Goal: Task Accomplishment & Management: Complete application form

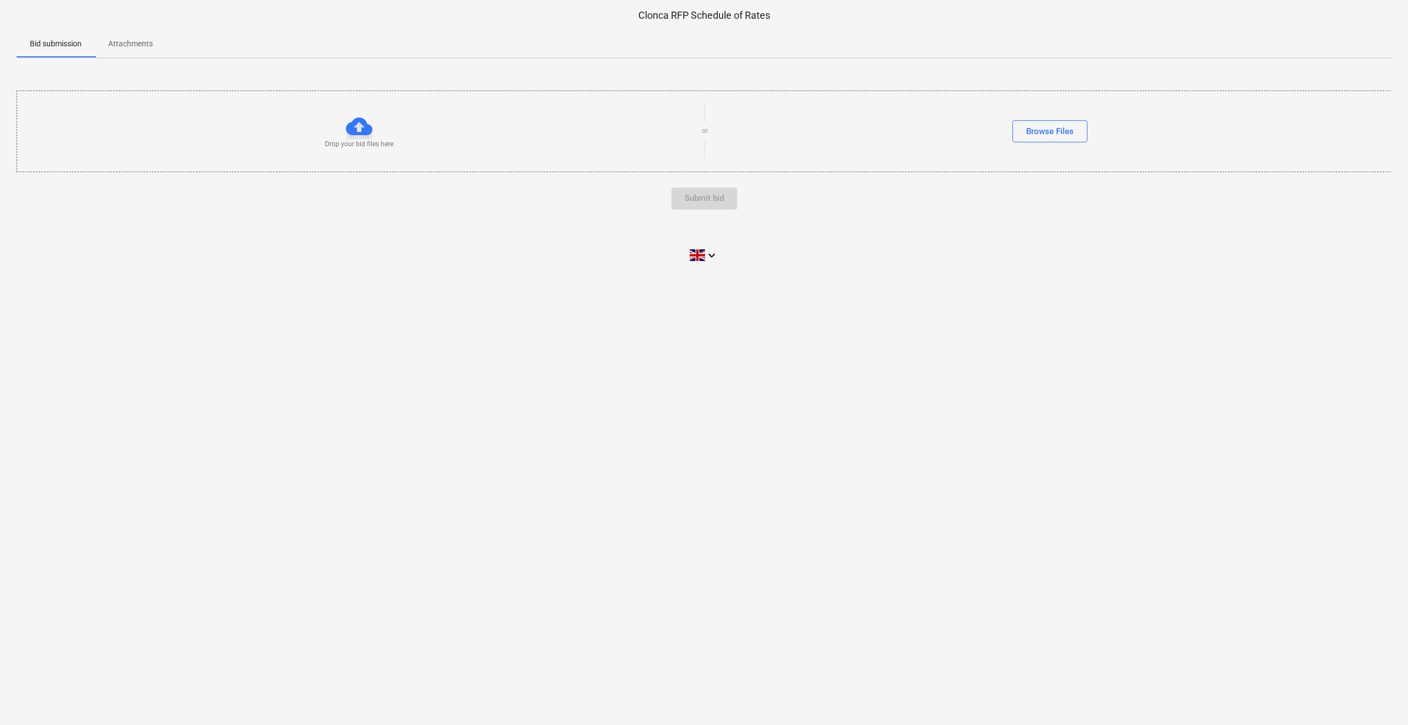
click at [357, 137] on div at bounding box center [359, 126] width 26 height 26
click at [1038, 134] on div "Browse Files" at bounding box center [1049, 131] width 47 height 14
click at [31, 175] on span "Clonca RFP Sc...xlsx" at bounding box center [57, 176] width 76 height 8
click at [704, 204] on div "Submit bid" at bounding box center [704, 209] width 39 height 14
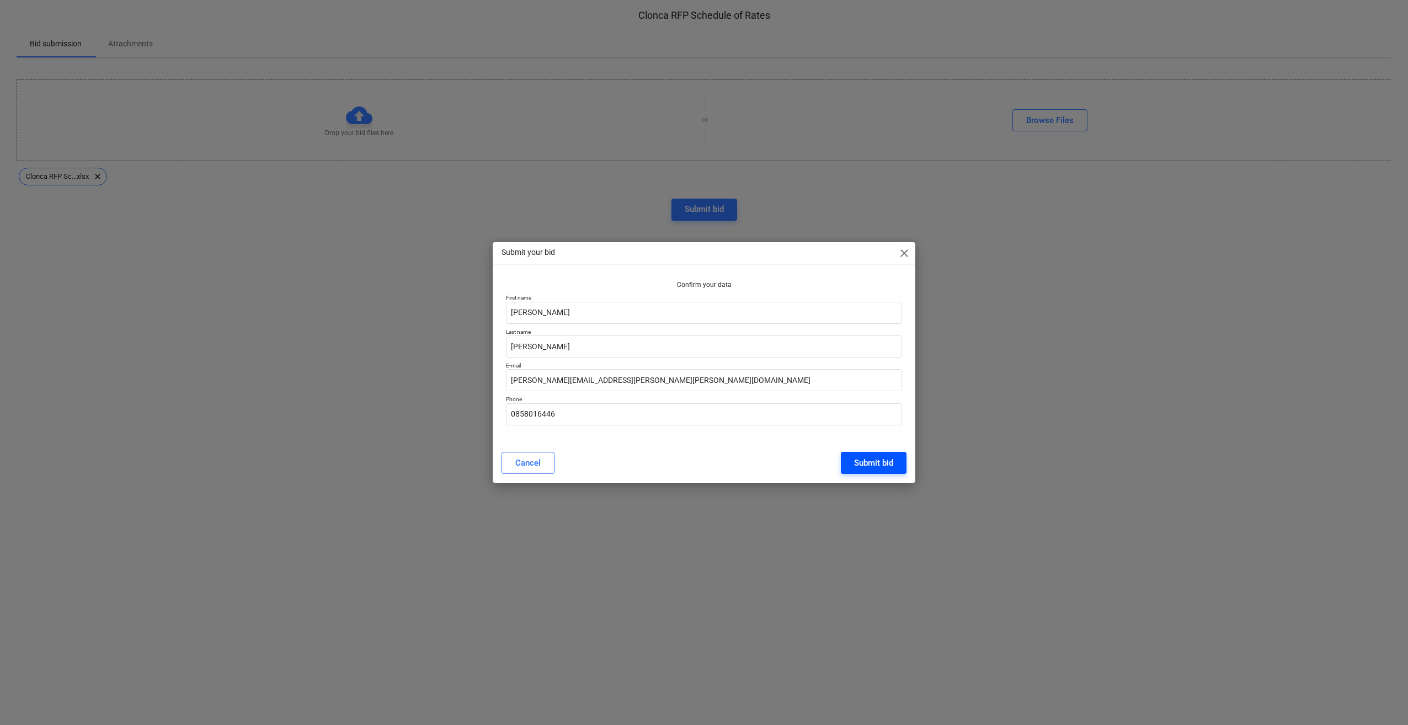
click at [853, 465] on button "Submit bid" at bounding box center [874, 463] width 66 height 22
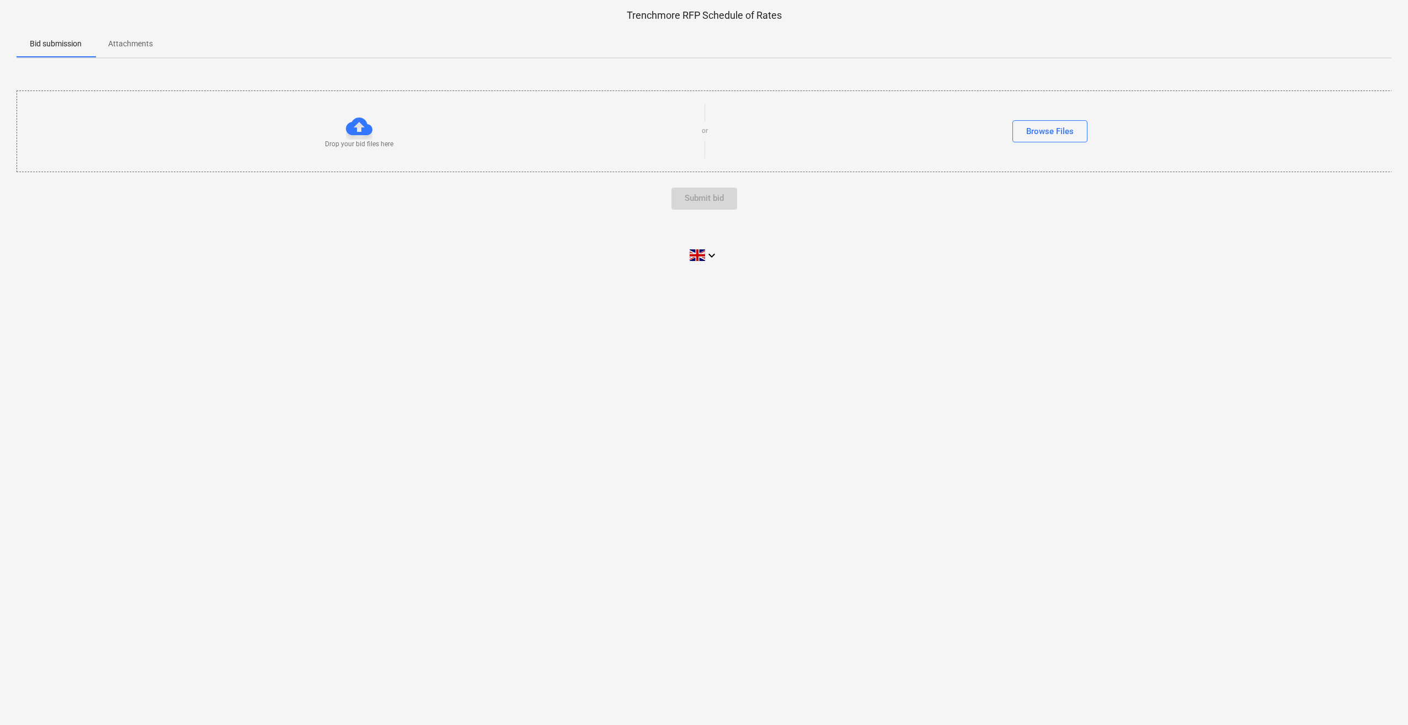
click at [928, 130] on div "Browse Files" at bounding box center [1050, 131] width 685 height 22
click at [932, 73] on div "Drop your bid files here or Browse Files Submit bid" at bounding box center [704, 149] width 1375 height 165
click at [921, 44] on div "Bid submission Attachments" at bounding box center [704, 44] width 1375 height 26
click at [914, 23] on div at bounding box center [704, 26] width 1375 height 9
click at [1033, 132] on div "Browse Files" at bounding box center [1049, 131] width 47 height 14
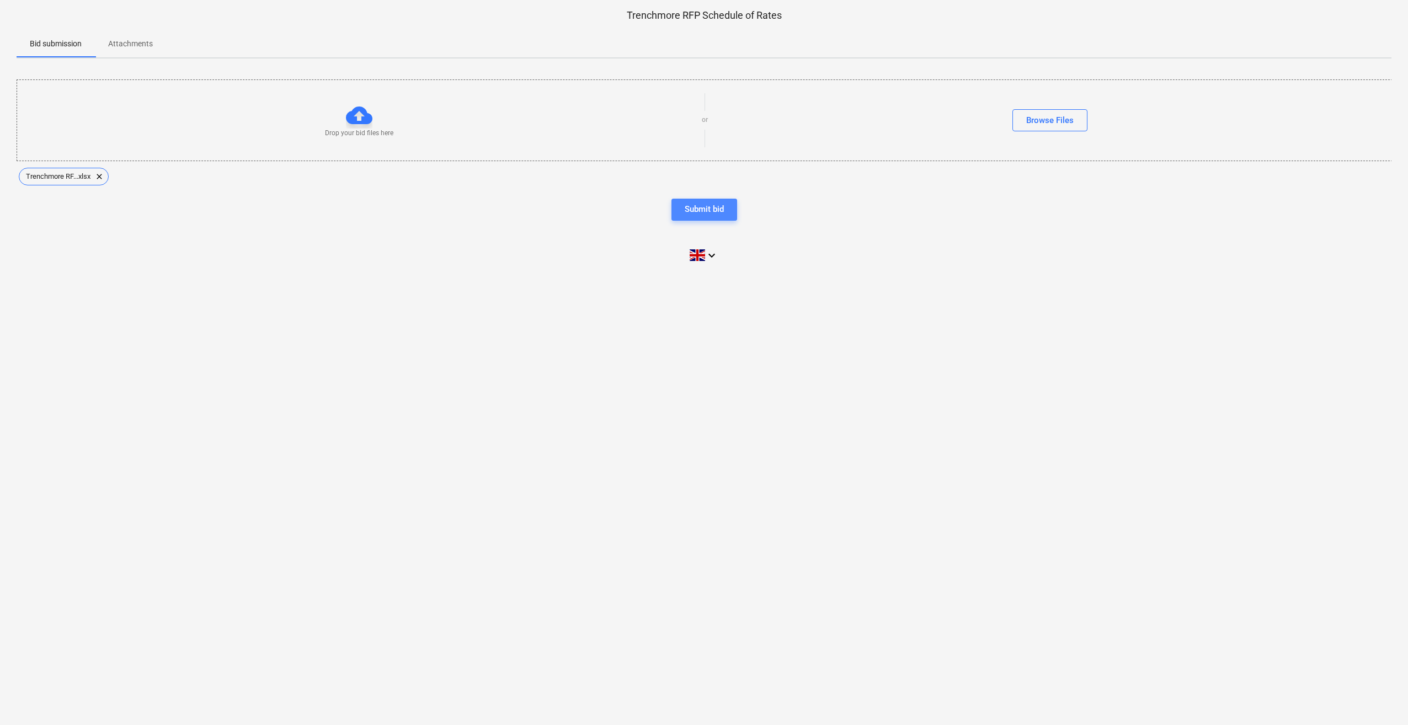
click at [685, 213] on div "Submit bid" at bounding box center [704, 209] width 39 height 14
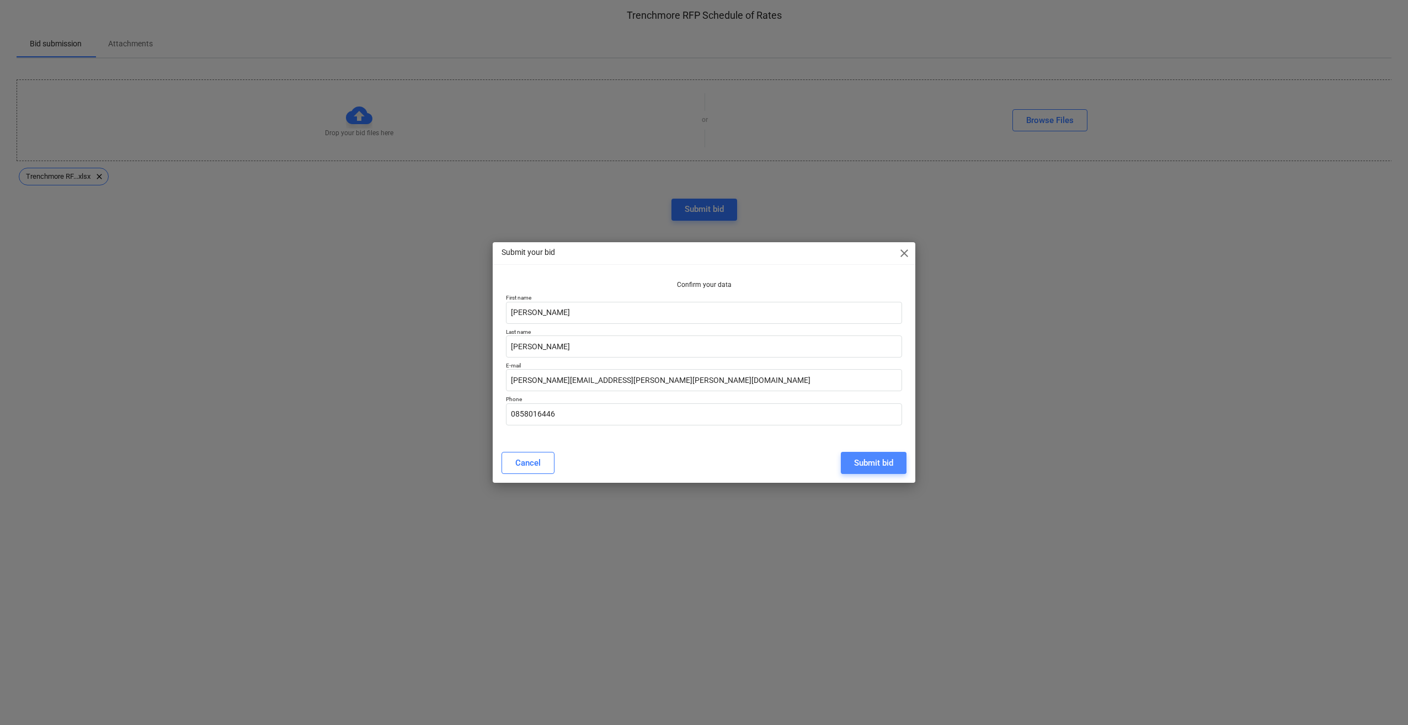
click at [878, 459] on div "Submit bid" at bounding box center [873, 463] width 39 height 14
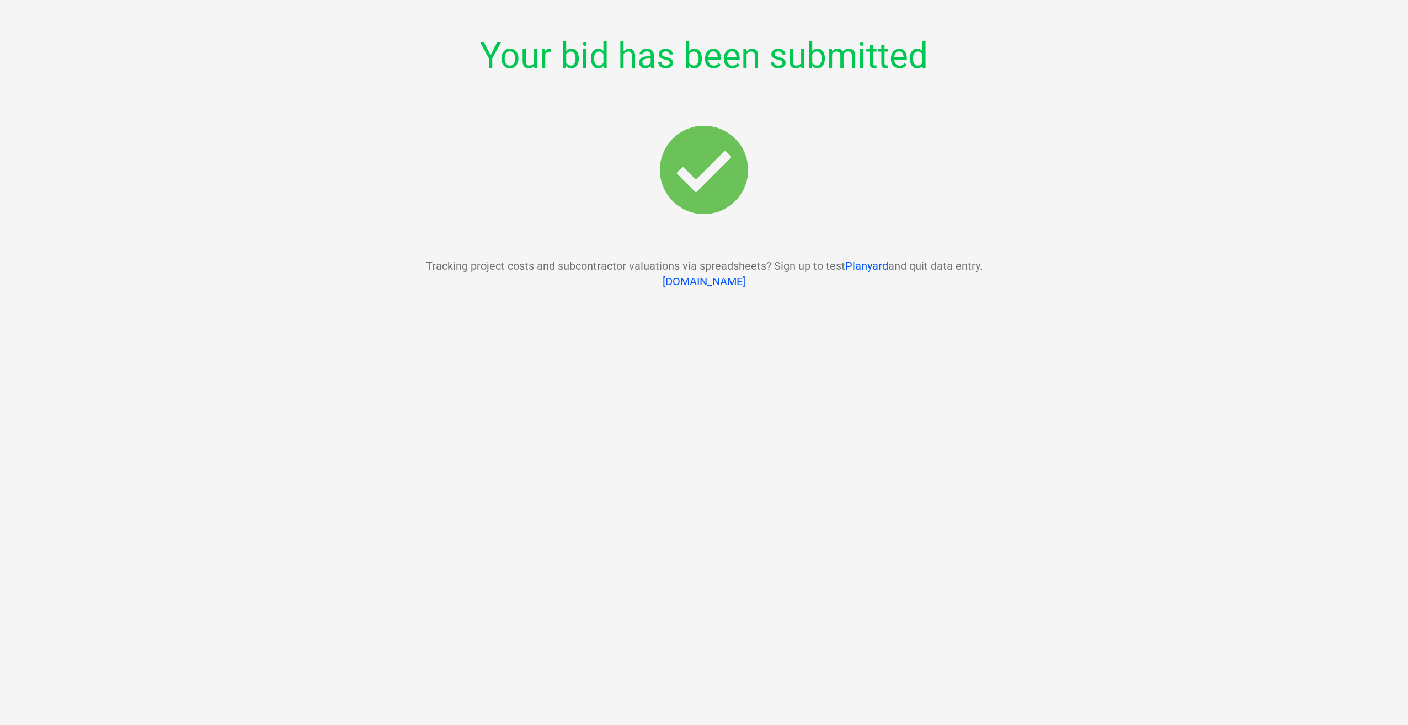
drag, startPoint x: 742, startPoint y: 93, endPoint x: 739, endPoint y: 60, distance: 33.2
click at [741, 93] on div at bounding box center [704, 104] width 1375 height 44
click at [730, 26] on div "Your bid has been submitted Tracking project costs and subcontractor valuations…" at bounding box center [704, 149] width 1375 height 281
click at [730, 22] on div "Your bid has been submitted Tracking project costs and subcontractor valuations…" at bounding box center [704, 149] width 1375 height 281
